Goal: Complete application form

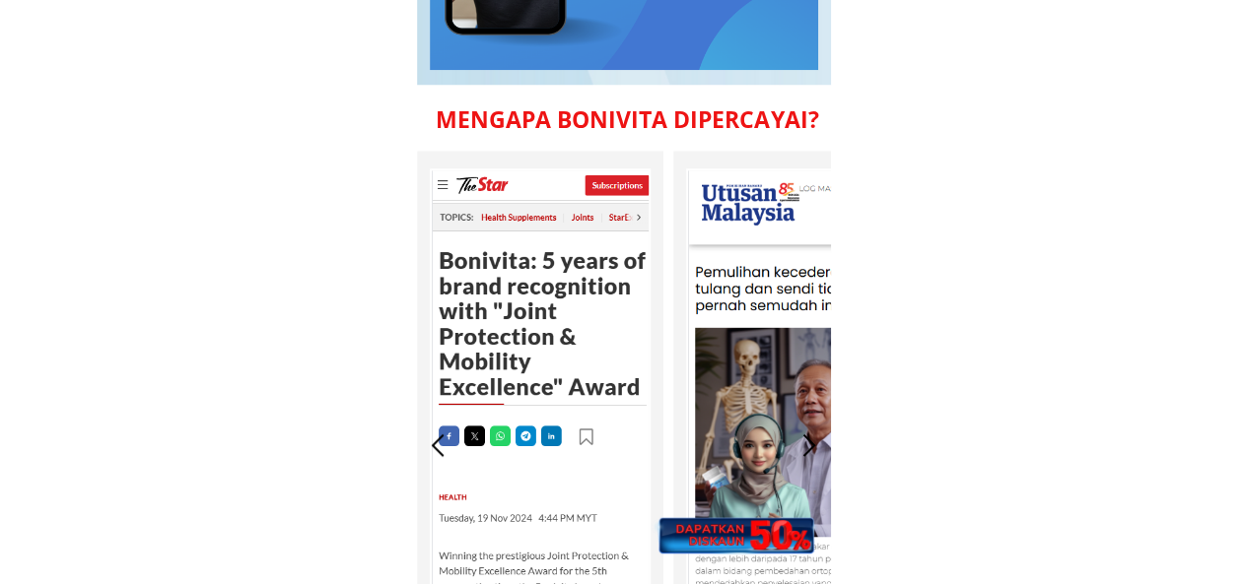
click at [746, 504] on div at bounding box center [734, 470] width 174 height 170
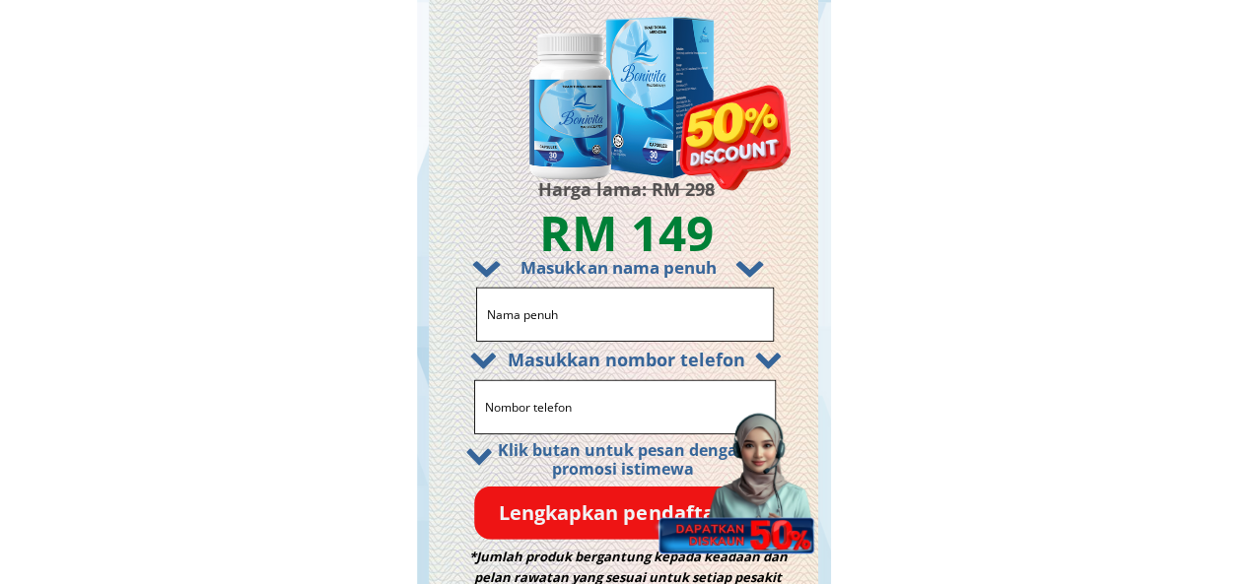
scroll to position [10090, 0]
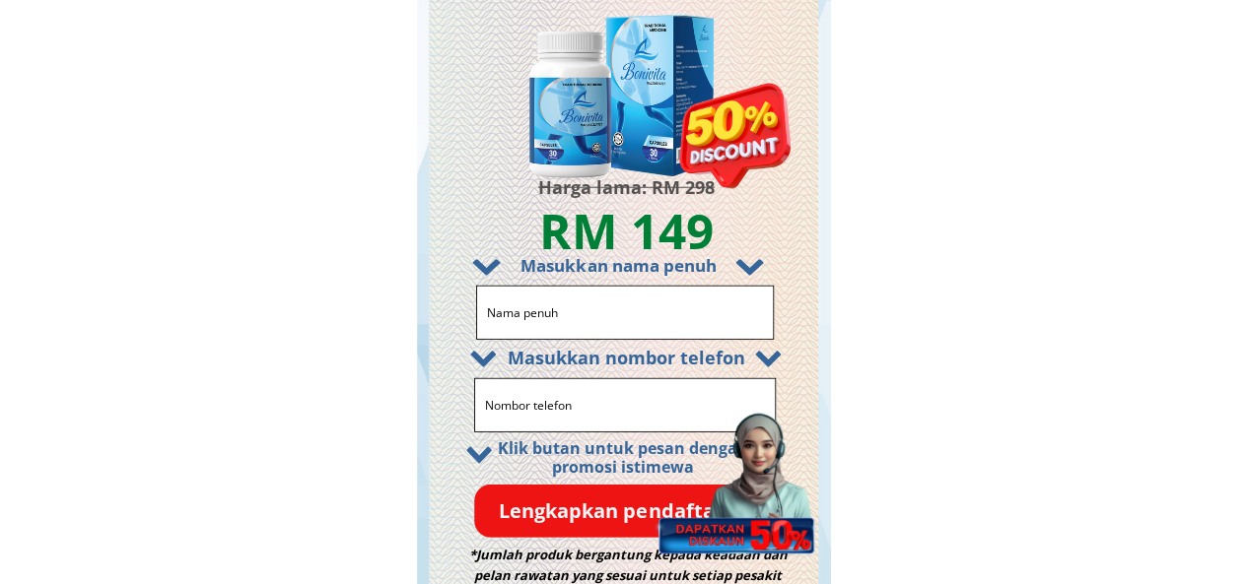
click at [585, 309] on input "text" at bounding box center [625, 313] width 286 height 52
click at [574, 330] on input "Test" at bounding box center [625, 313] width 286 height 52
type input "Michael test"
click at [564, 411] on input "tel" at bounding box center [624, 405] width 289 height 52
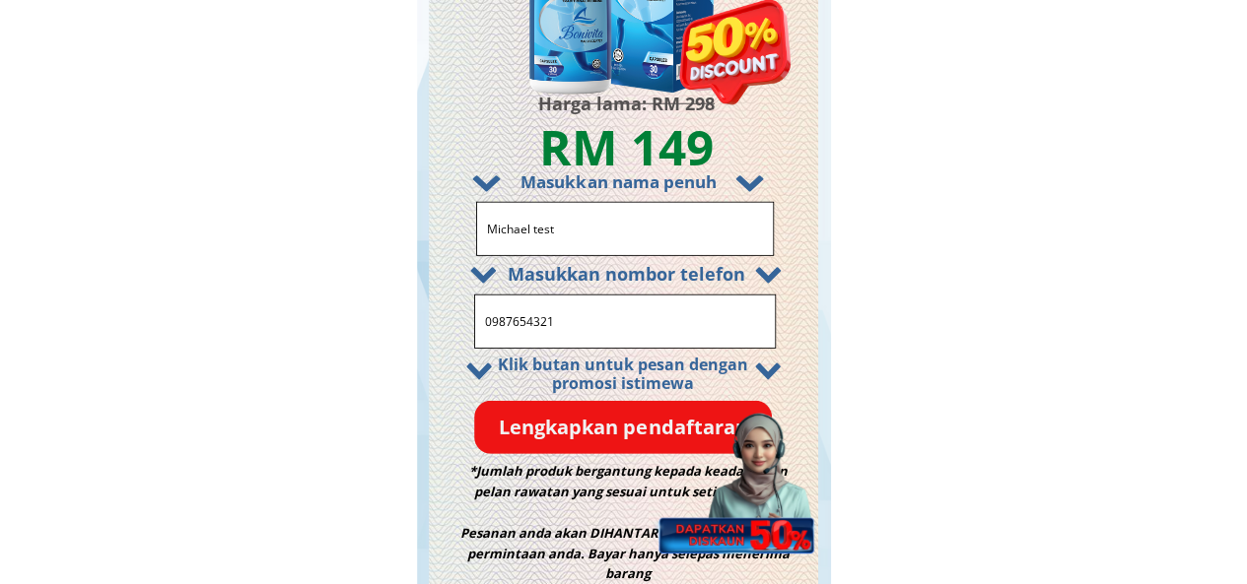
scroll to position [10287, 0]
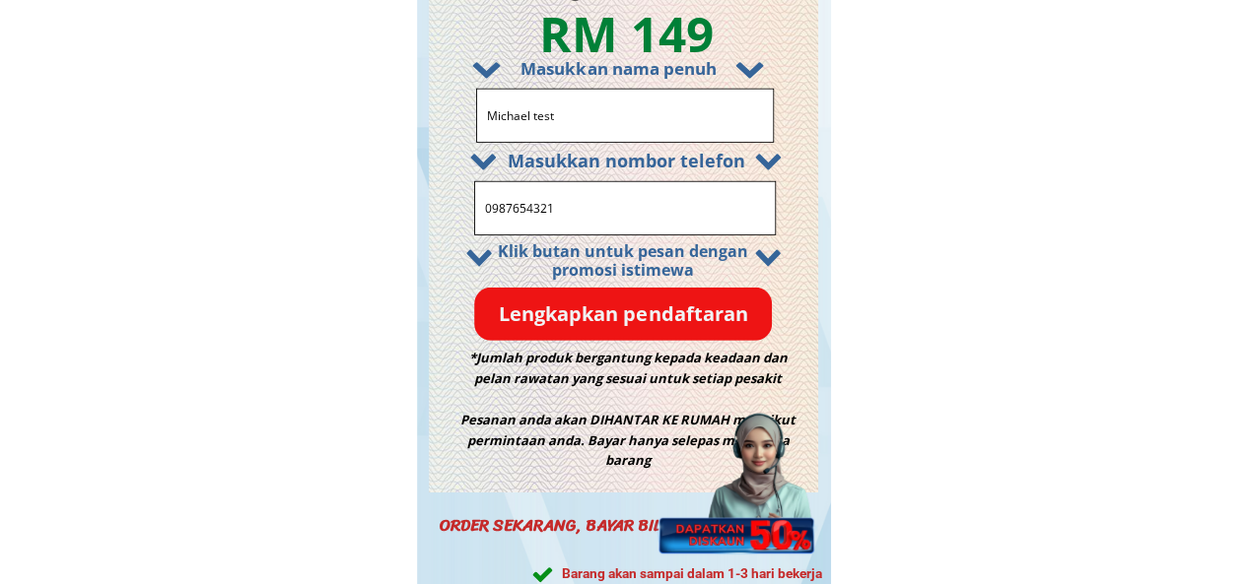
type input "0987654321"
click at [583, 319] on p "Lengkapkan pendaftaran" at bounding box center [623, 315] width 298 height 54
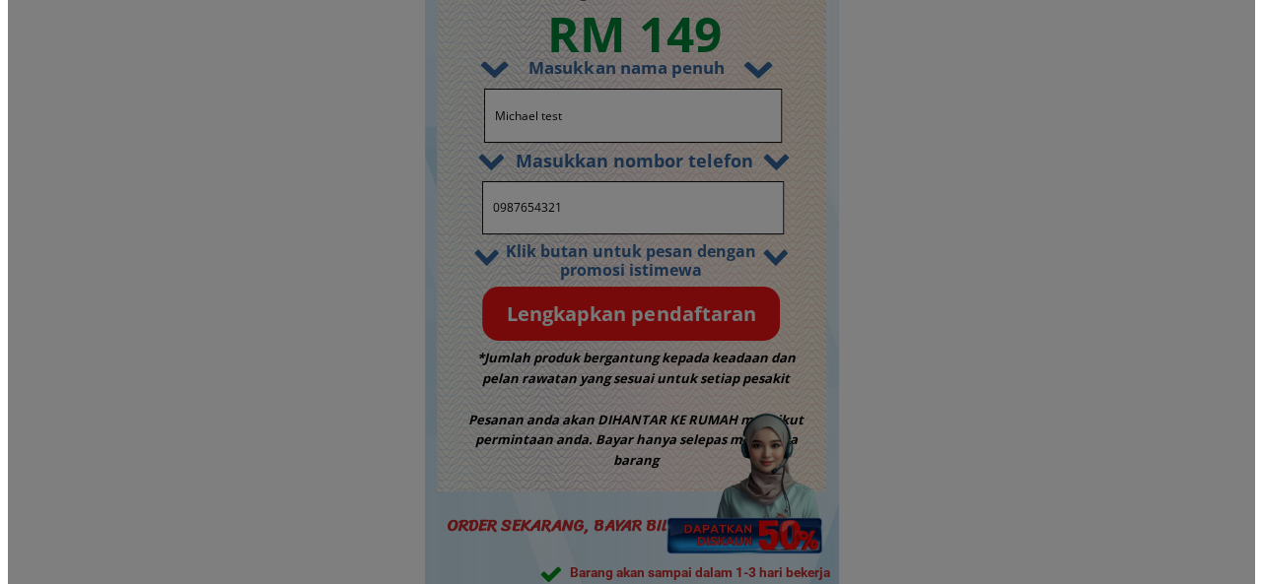
scroll to position [0, 0]
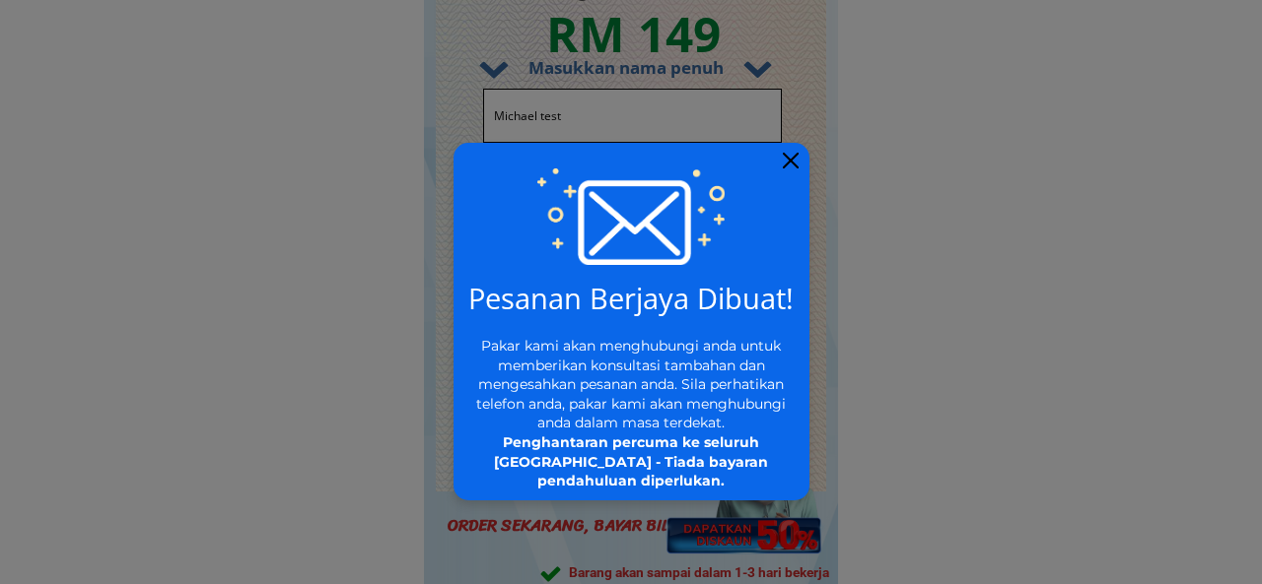
click at [661, 348] on div "Pakar kami akan menghubungi anda untuk memberikan konsultasi tambahan dan menge…" at bounding box center [631, 414] width 322 height 155
click at [618, 434] on div "Pakar kami akan menghubungi anda untuk memberikan konsultasi tambahan dan menge…" at bounding box center [631, 414] width 322 height 155
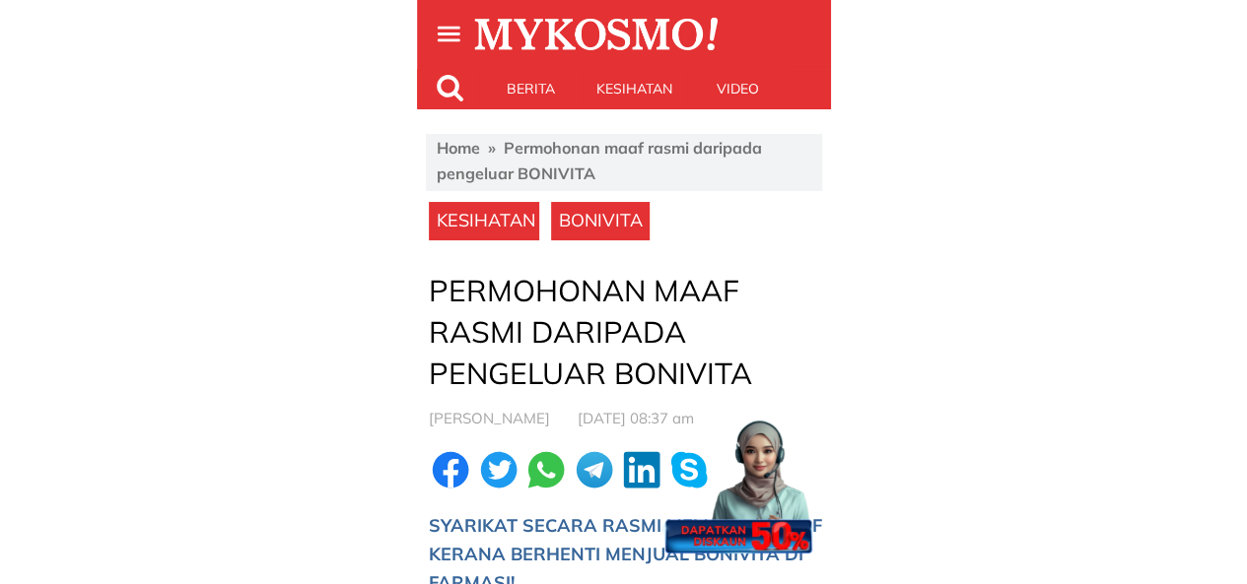
click at [771, 459] on div at bounding box center [736, 477] width 166 height 166
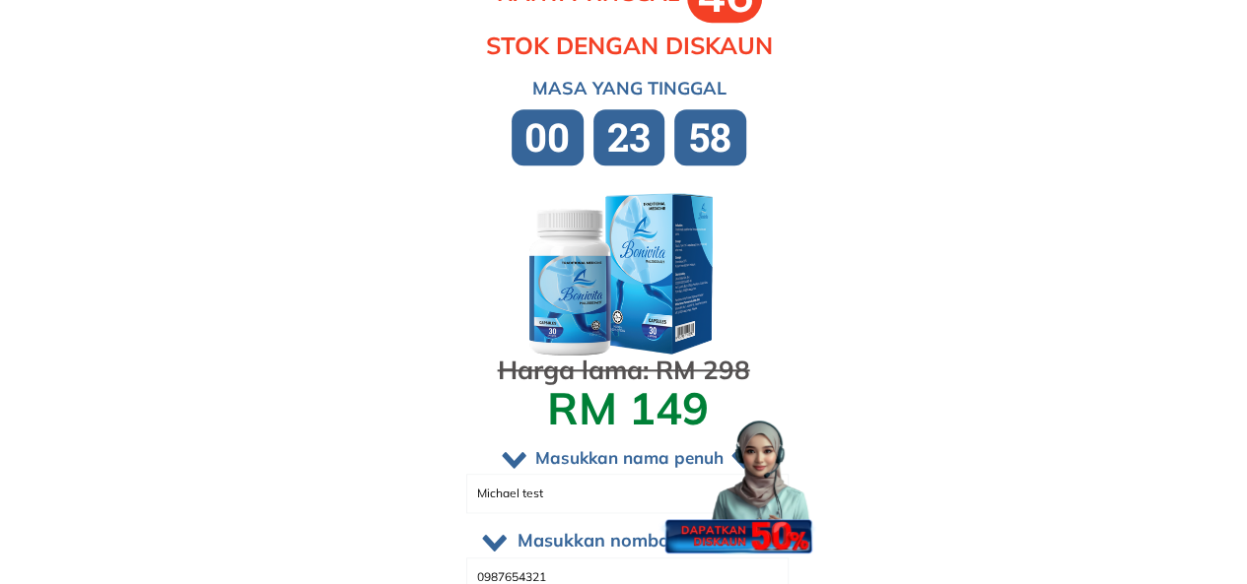
scroll to position [12013, 0]
